Goal: Task Accomplishment & Management: Complete application form

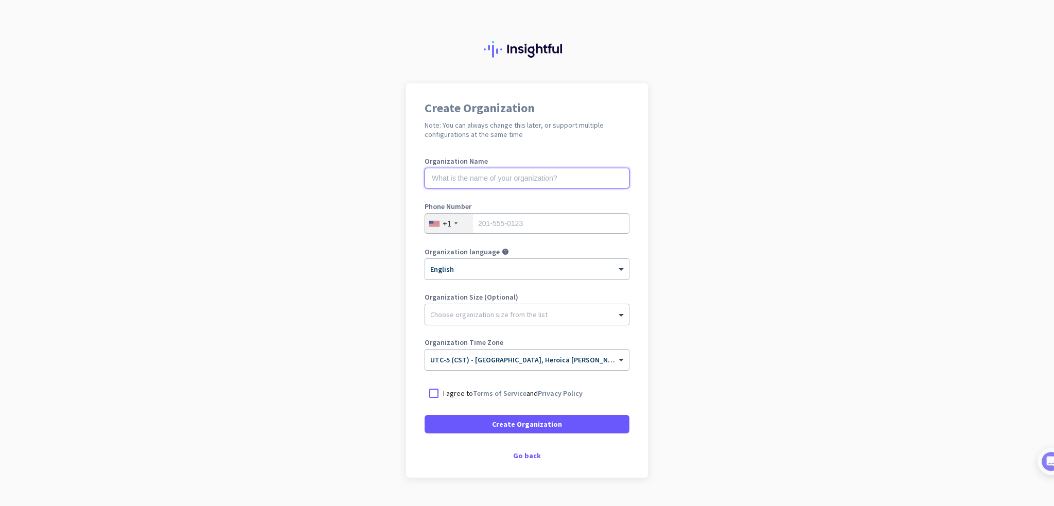
click at [539, 173] on input "text" at bounding box center [527, 178] width 205 height 21
click at [579, 229] on input "tel" at bounding box center [527, 223] width 205 height 21
click at [569, 184] on input "text" at bounding box center [527, 178] width 205 height 21
type input "Mercor"
click at [569, 221] on input "tel" at bounding box center [527, 223] width 205 height 21
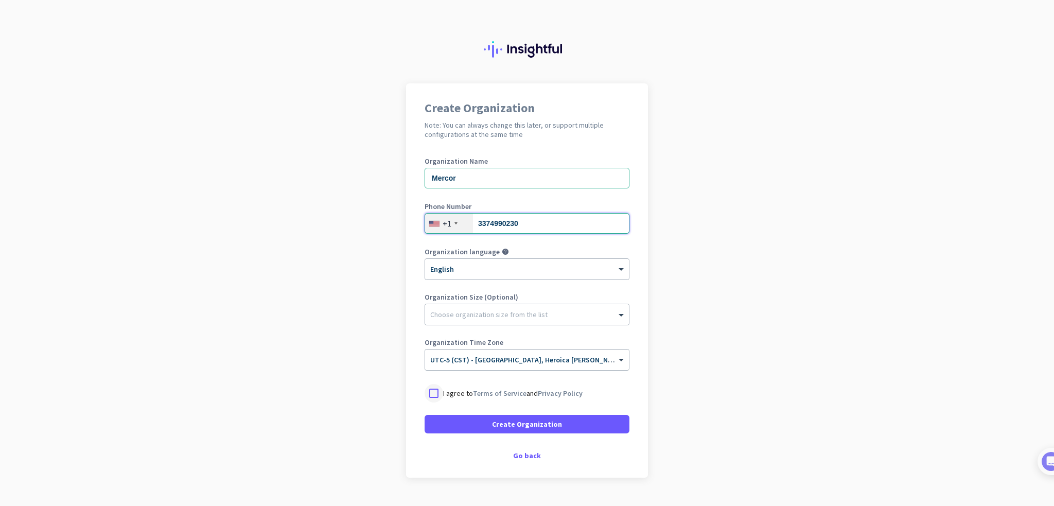
type input "3374990230"
click at [428, 393] on div at bounding box center [434, 393] width 19 height 19
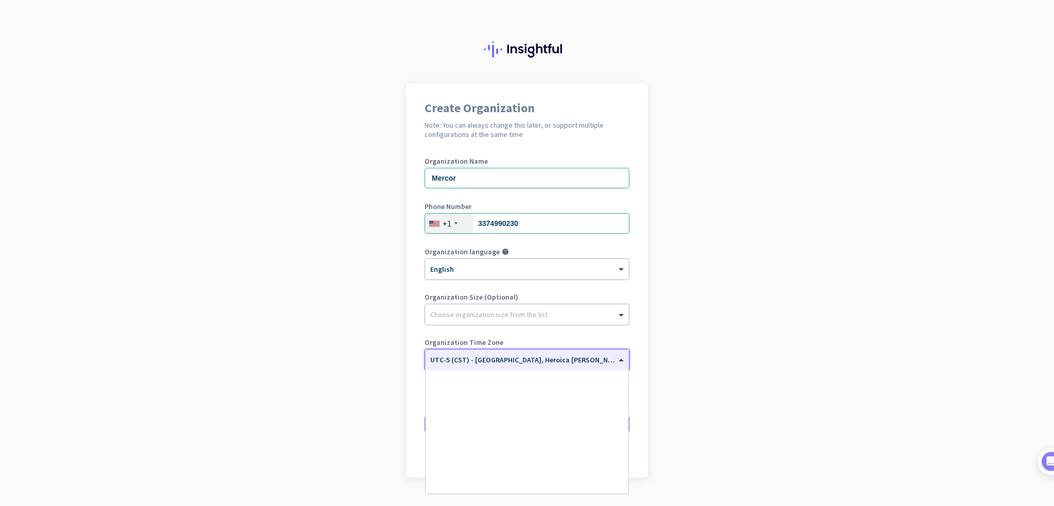
click at [509, 363] on span "UTC-5 (CST) - [GEOGRAPHIC_DATA], Heroica [PERSON_NAME], [GEOGRAPHIC_DATA], [GEO…" at bounding box center [596, 359] width 333 height 9
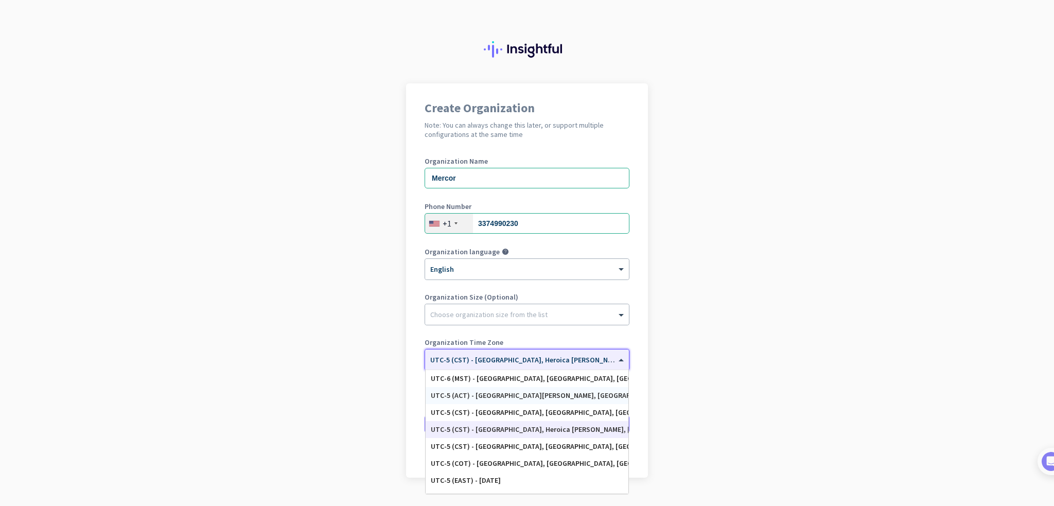
scroll to position [462, 0]
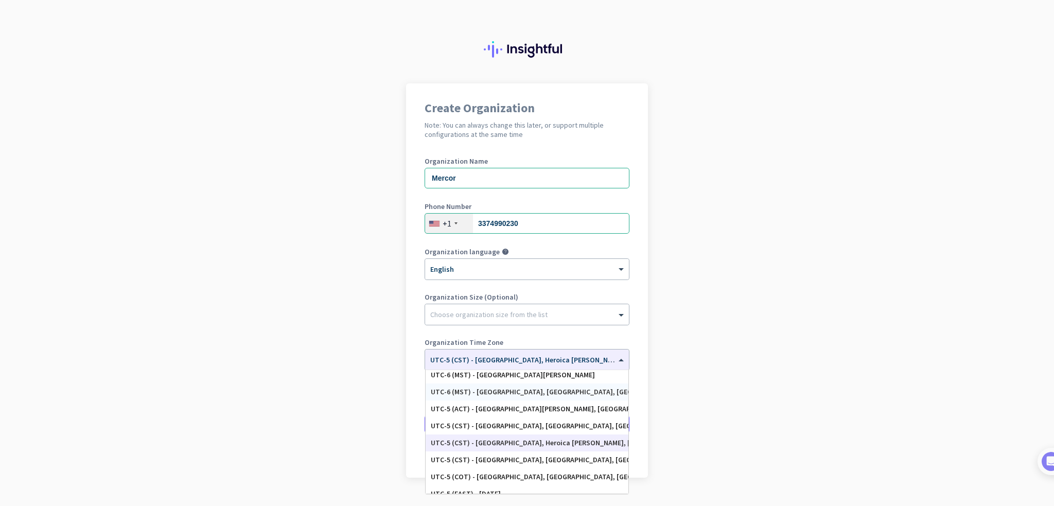
click at [692, 362] on app-onboarding-organization "Create Organization Note: You can always change this later, or support multiple…" at bounding box center [527, 306] width 1054 height 446
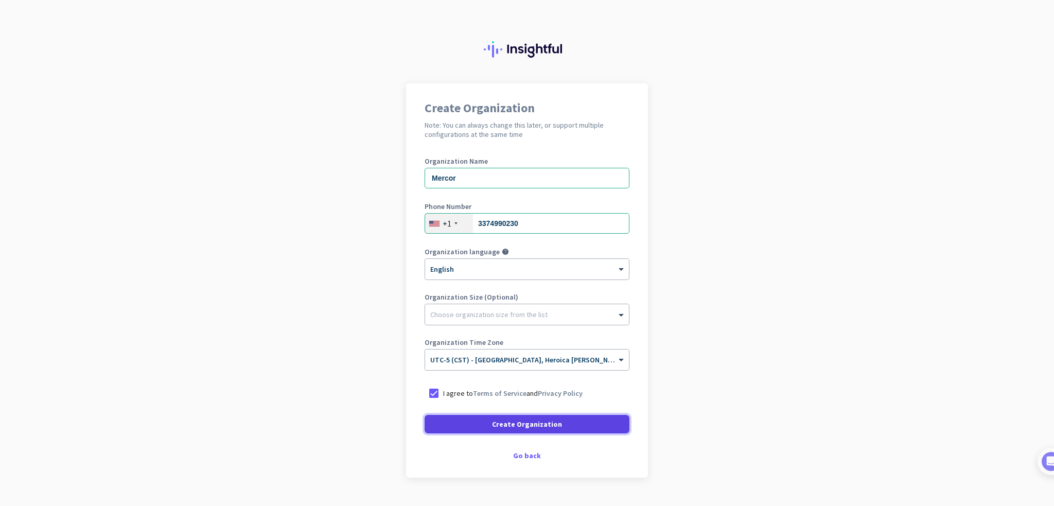
click at [565, 425] on span at bounding box center [527, 424] width 205 height 25
